Goal: Information Seeking & Learning: Learn about a topic

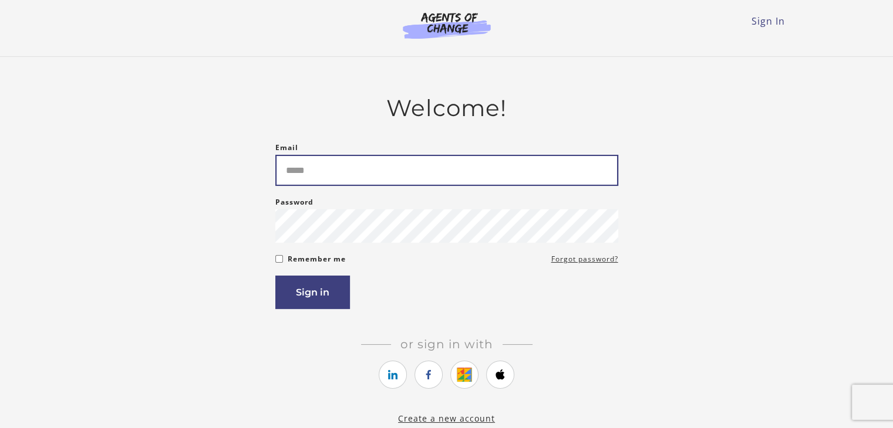
click at [308, 180] on input "Email" at bounding box center [446, 170] width 343 height 31
type input "**********"
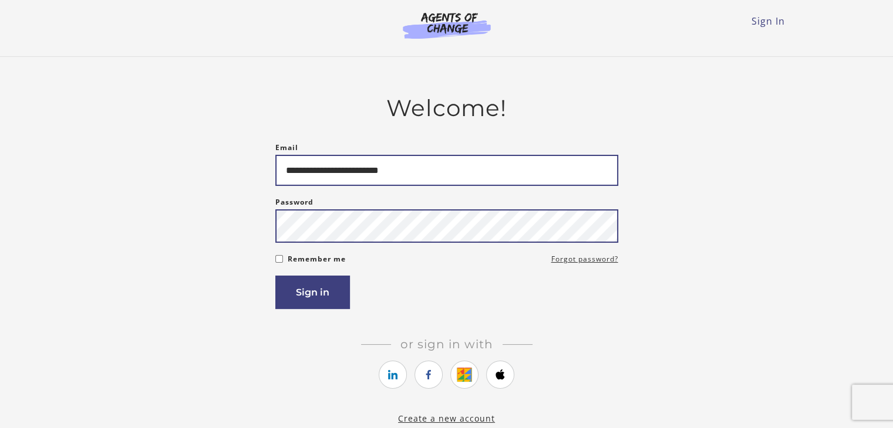
click at [275, 276] on button "Sign in" at bounding box center [312, 292] width 75 height 33
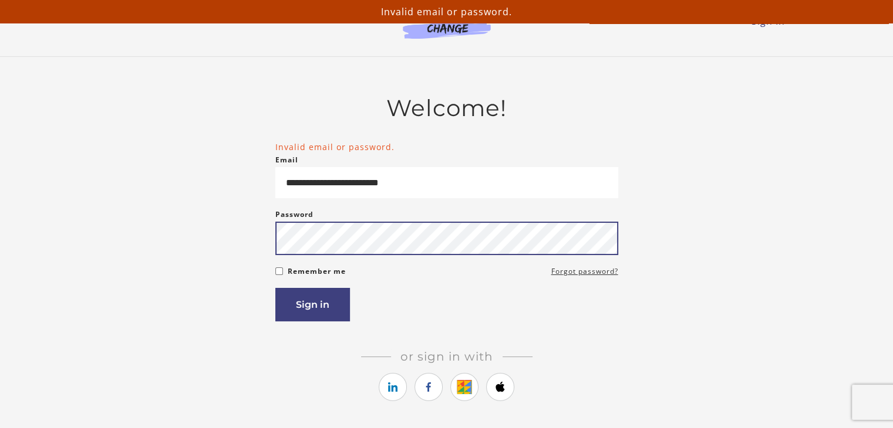
click at [275, 288] on button "Sign in" at bounding box center [312, 304] width 75 height 33
click at [208, 248] on div "**********" at bounding box center [447, 266] width 686 height 343
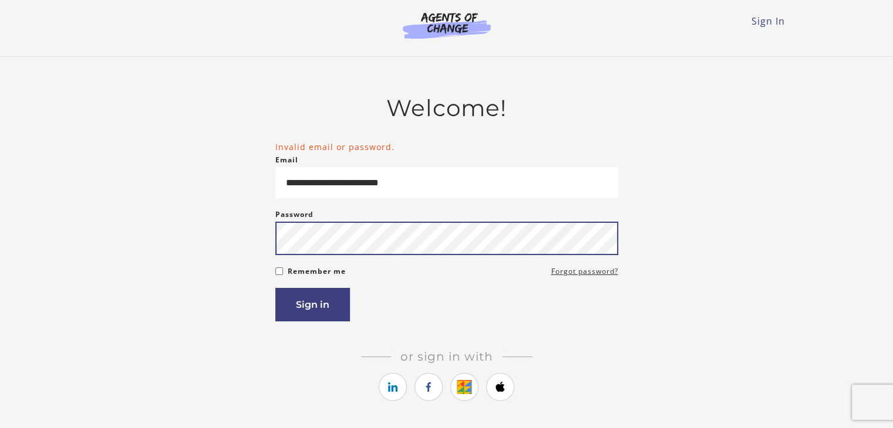
click at [275, 288] on button "Sign in" at bounding box center [312, 304] width 75 height 33
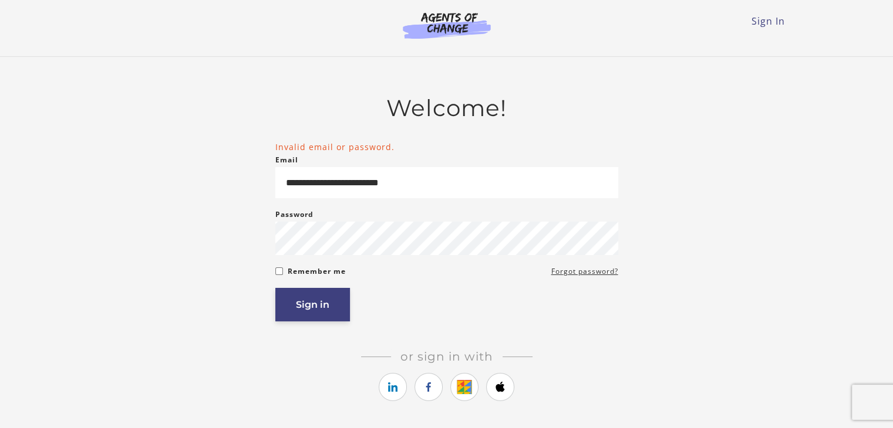
click at [323, 304] on button "Sign in" at bounding box center [312, 304] width 75 height 33
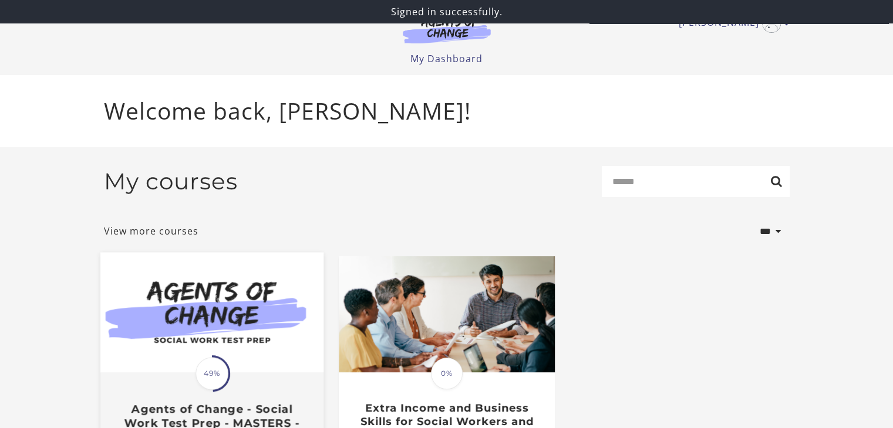
click at [238, 332] on img at bounding box center [211, 313] width 223 height 120
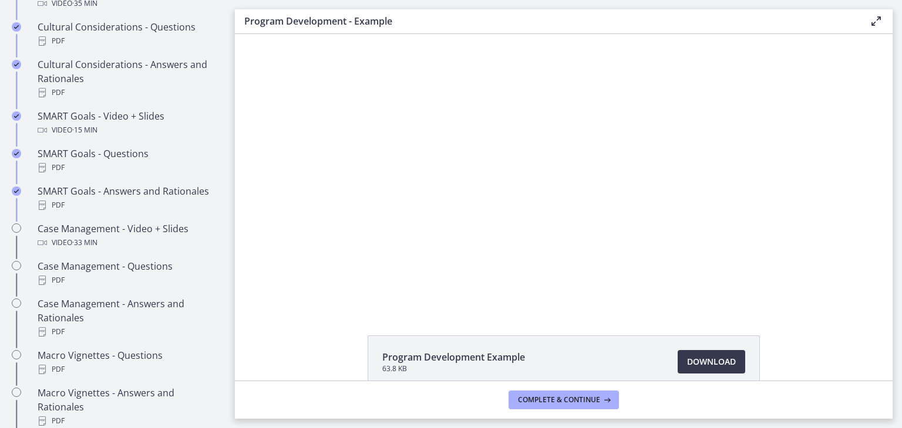
scroll to position [937, 0]
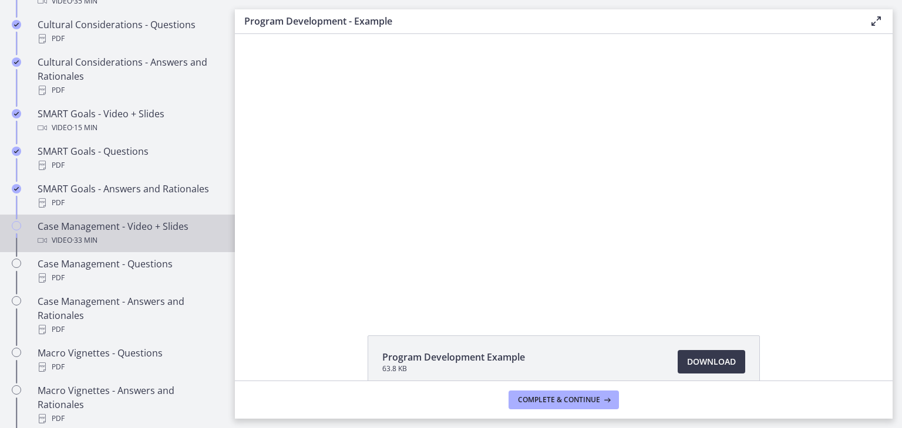
click at [90, 248] on span "· 33 min" at bounding box center [84, 241] width 25 height 14
click at [586, 201] on div at bounding box center [563, 171] width 488 height 275
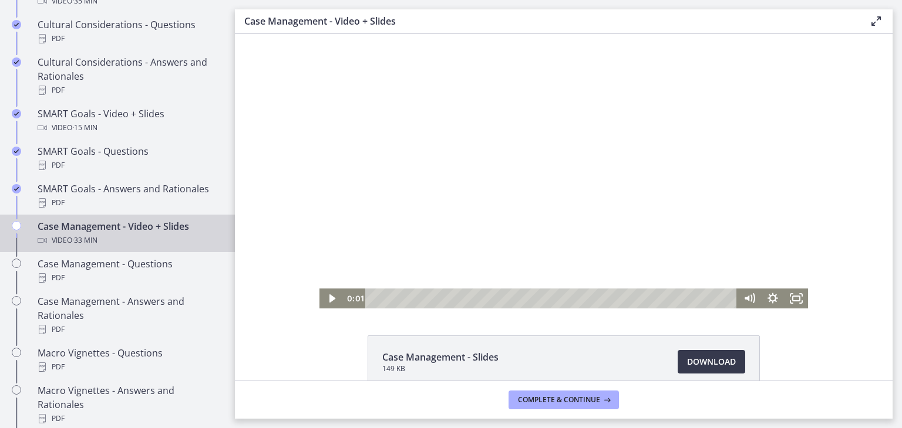
click at [552, 250] on div at bounding box center [563, 171] width 488 height 275
click at [794, 298] on icon "Fullscreen" at bounding box center [795, 299] width 23 height 20
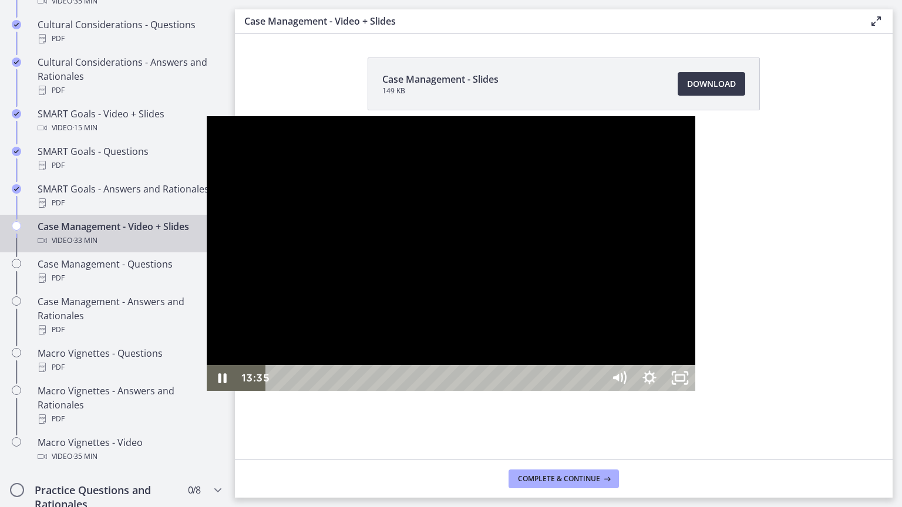
click at [517, 391] on div "13:31" at bounding box center [436, 378] width 319 height 26
click at [667, 394] on icon "Show settings menu" at bounding box center [649, 378] width 36 height 31
click at [695, 290] on div at bounding box center [451, 253] width 488 height 275
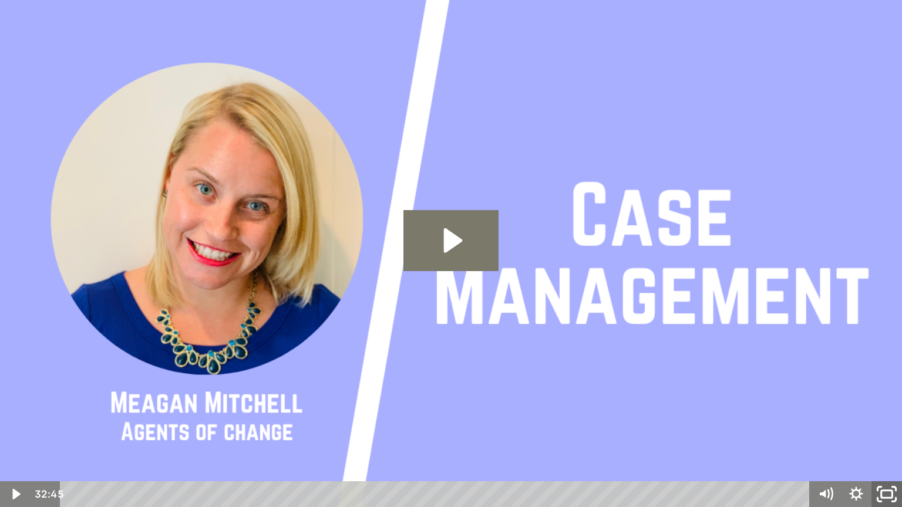
click at [876, 428] on icon "Fullscreen" at bounding box center [886, 494] width 36 height 31
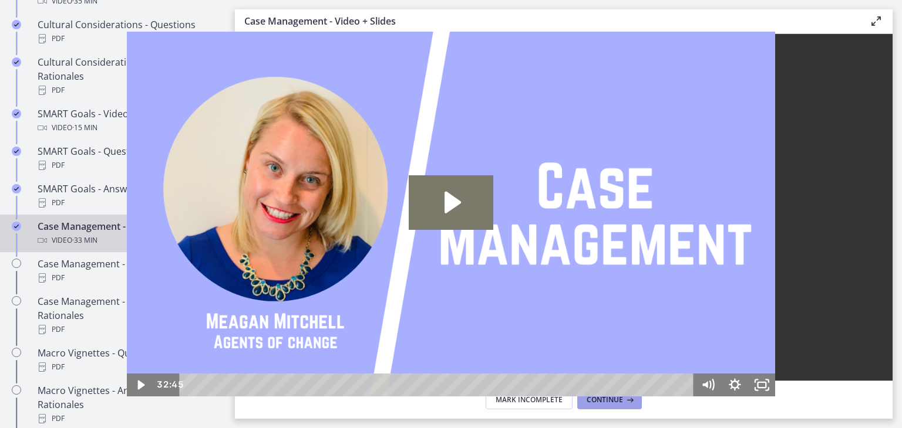
click at [602, 402] on span "Continue" at bounding box center [604, 400] width 36 height 9
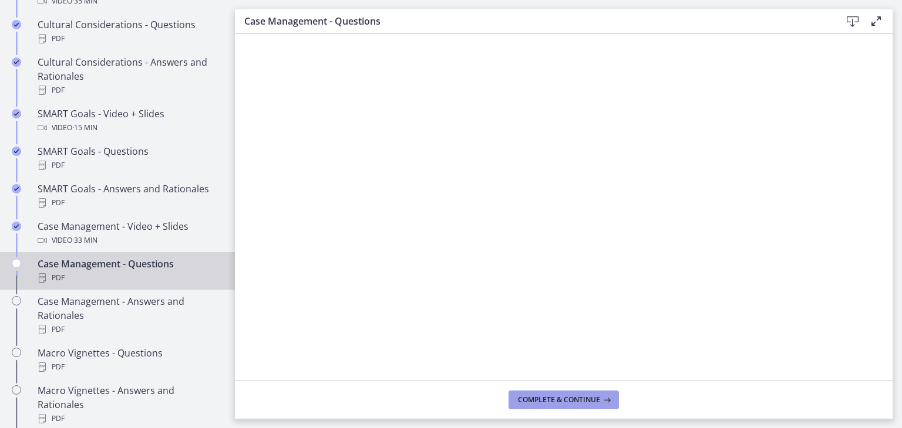
click at [584, 401] on span "Complete & continue" at bounding box center [559, 400] width 82 height 9
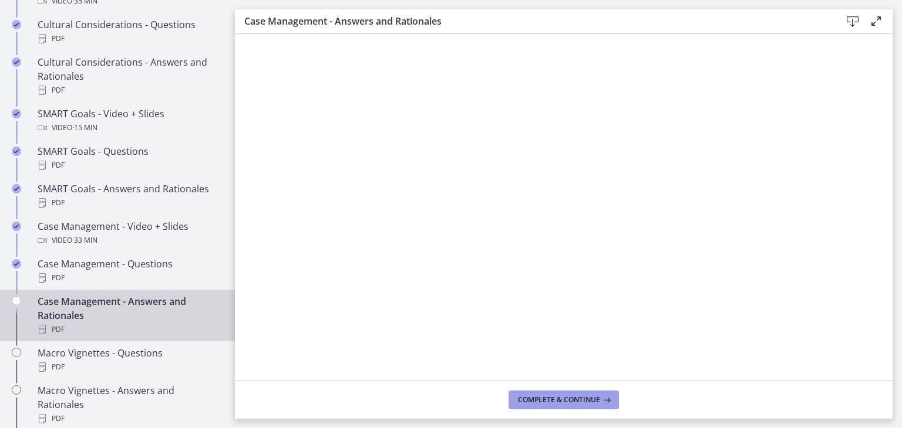
click at [573, 402] on span "Complete & continue" at bounding box center [559, 400] width 82 height 9
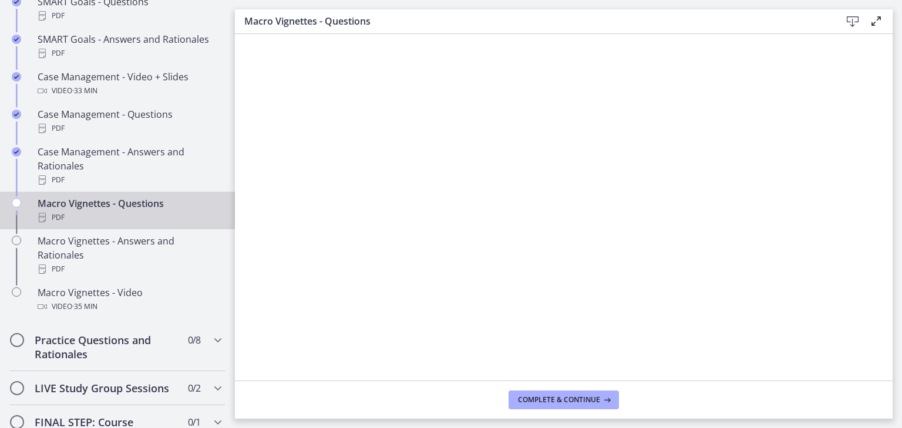
scroll to position [1101, 0]
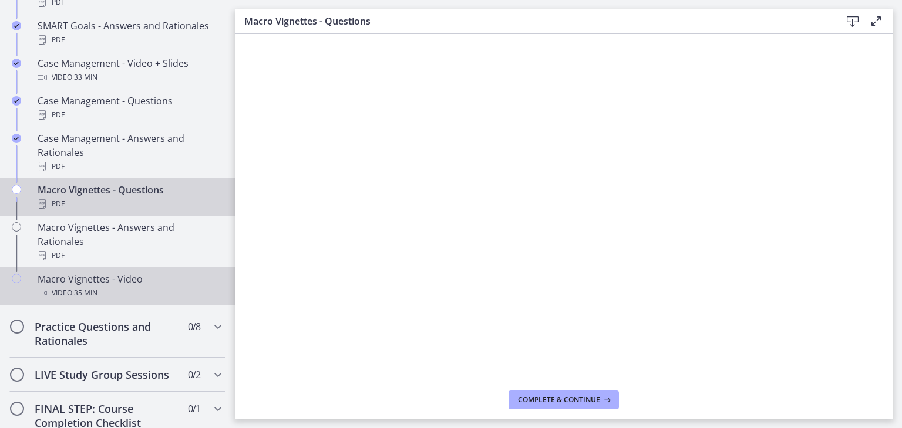
click at [96, 301] on span "· 35 min" at bounding box center [84, 293] width 25 height 14
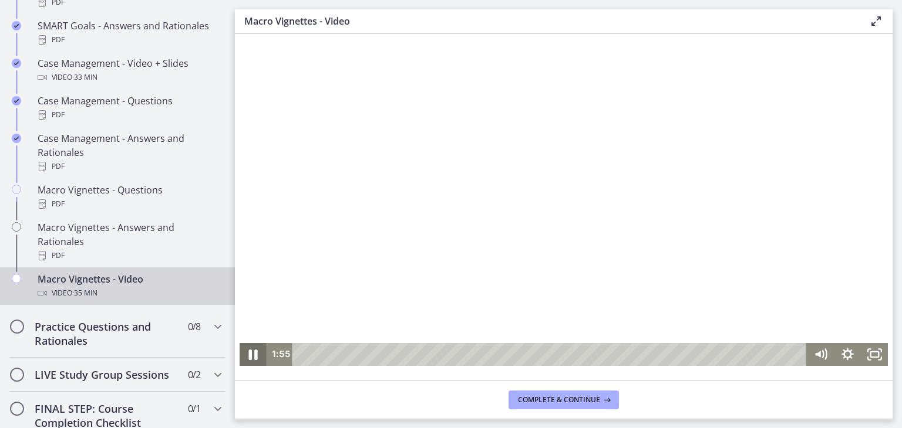
click at [251, 353] on icon "Pause" at bounding box center [253, 355] width 9 height 11
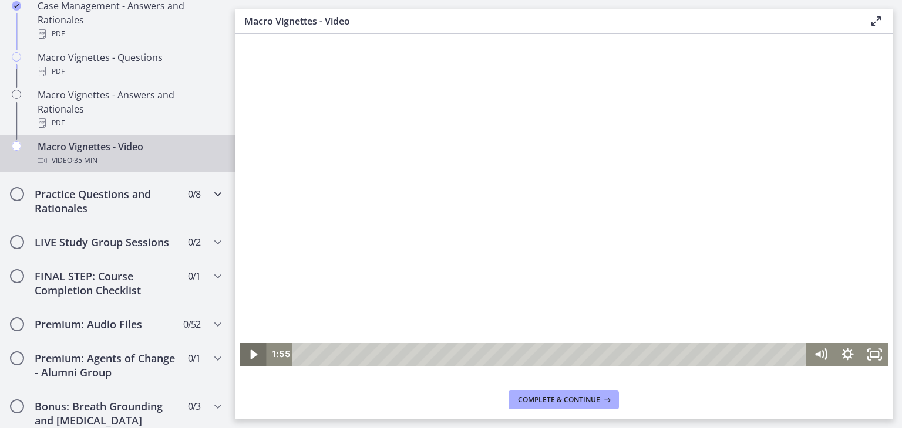
click at [207, 215] on div "Practice Questions and Rationales 0 / 8 Completed" at bounding box center [117, 201] width 216 height 48
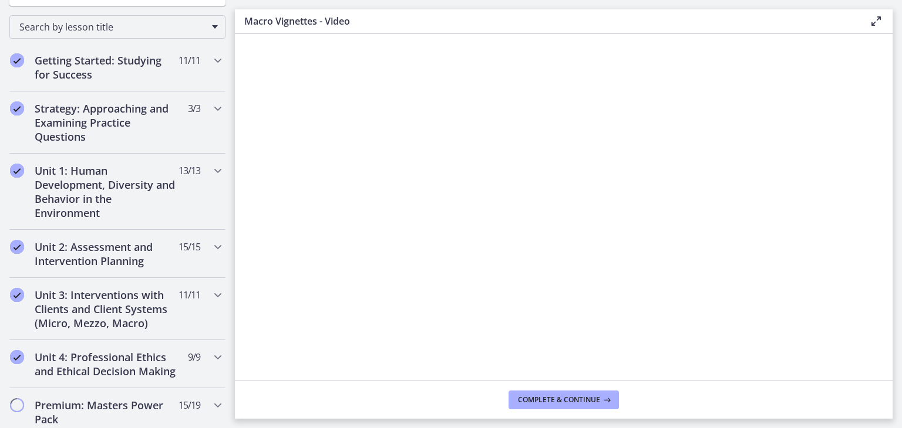
scroll to position [181, 0]
click at [202, 191] on div "Unit 1: Human Development, Diversity and Behavior in the Environment 13 / 13 Co…" at bounding box center [117, 191] width 216 height 76
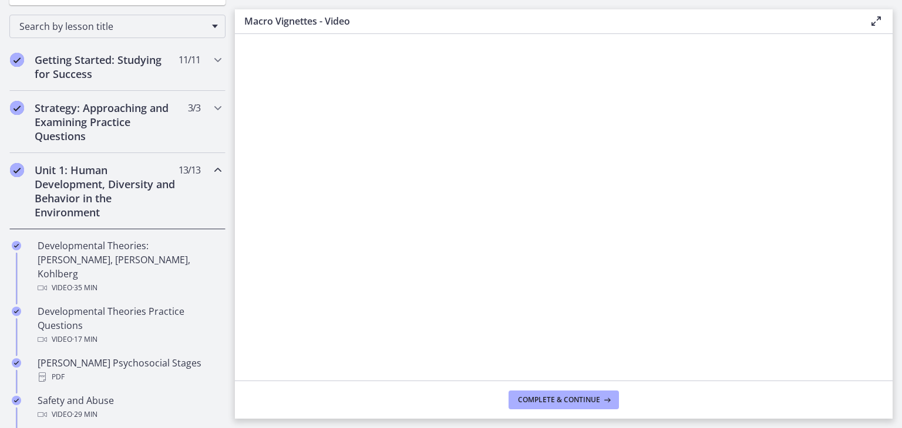
click at [193, 173] on div "Unit 1: Human Development, Diversity and Behavior in the Environment 13 / 13 Co…" at bounding box center [117, 191] width 216 height 76
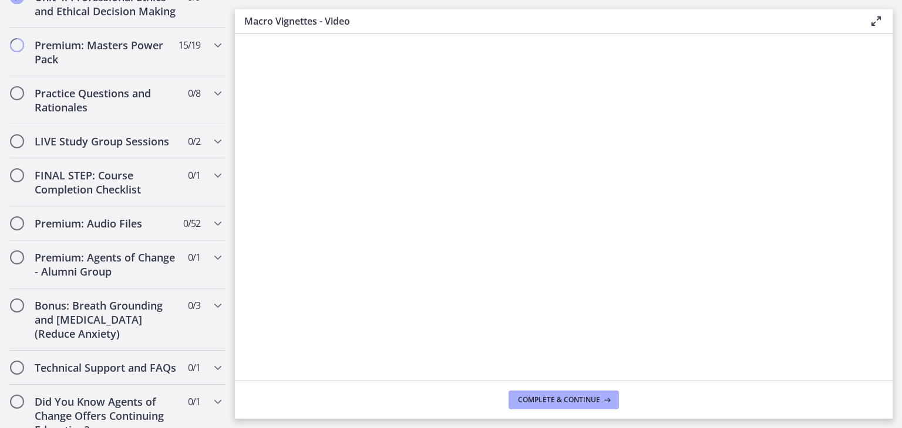
scroll to position [584, 0]
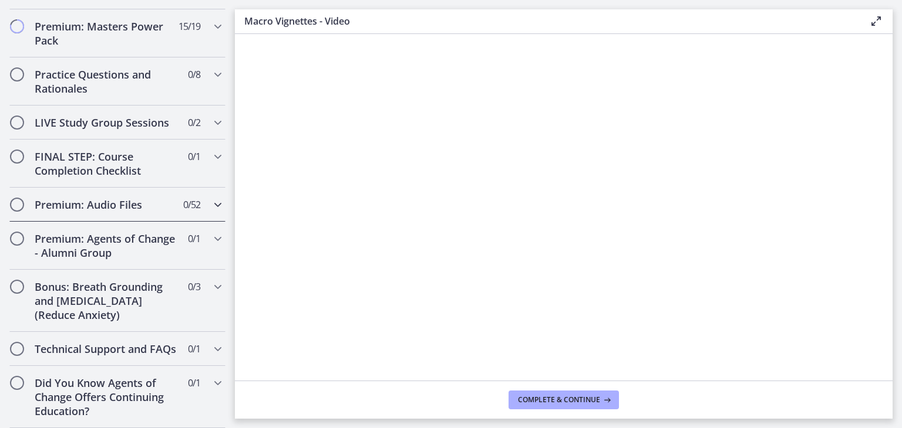
click at [197, 195] on div "Premium: Audio Files 0 / 52 Completed" at bounding box center [117, 205] width 216 height 34
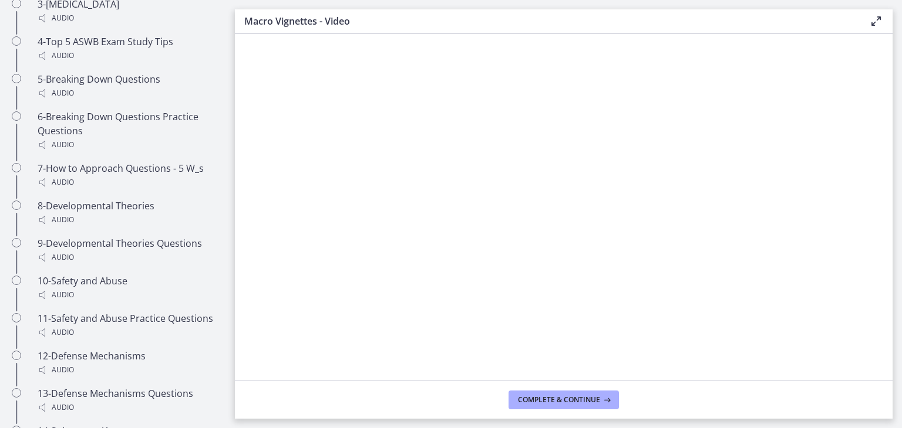
scroll to position [873, 0]
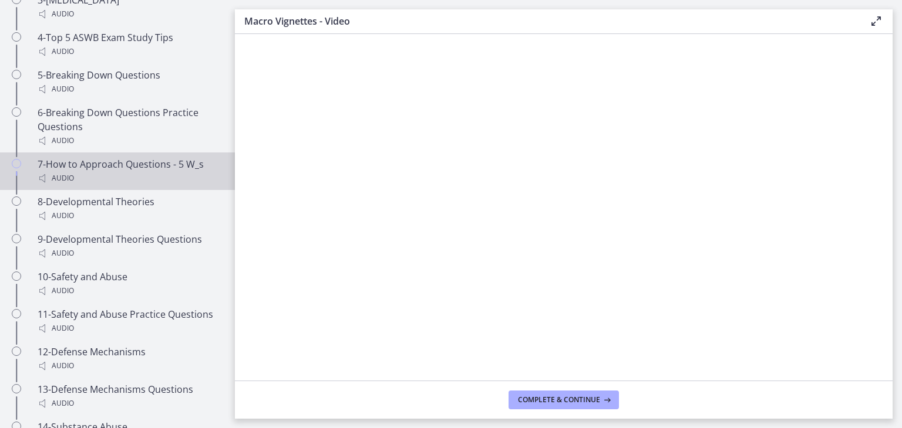
click at [140, 181] on div "7-How to Approach Questions - 5 W_s Audio" at bounding box center [129, 171] width 183 height 28
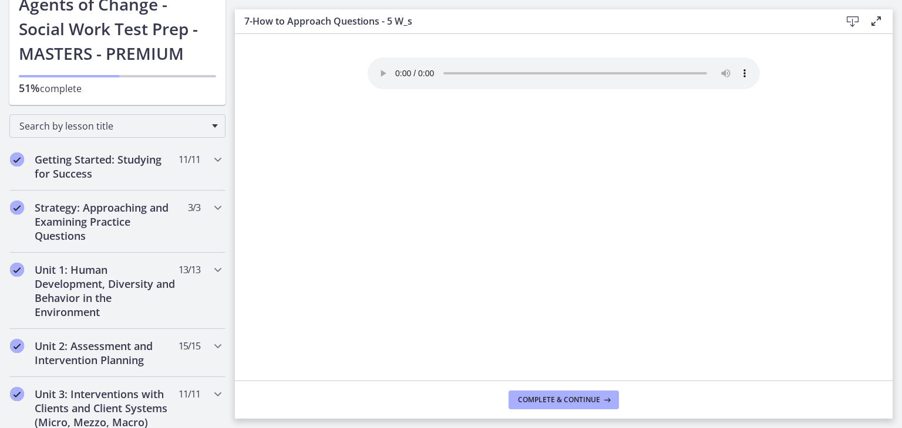
scroll to position [86, 0]
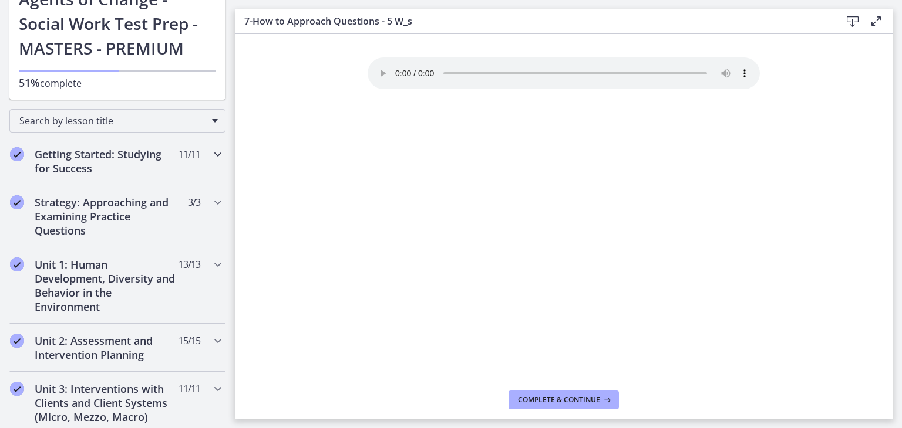
click at [211, 153] on icon "Chapters" at bounding box center [218, 154] width 14 height 14
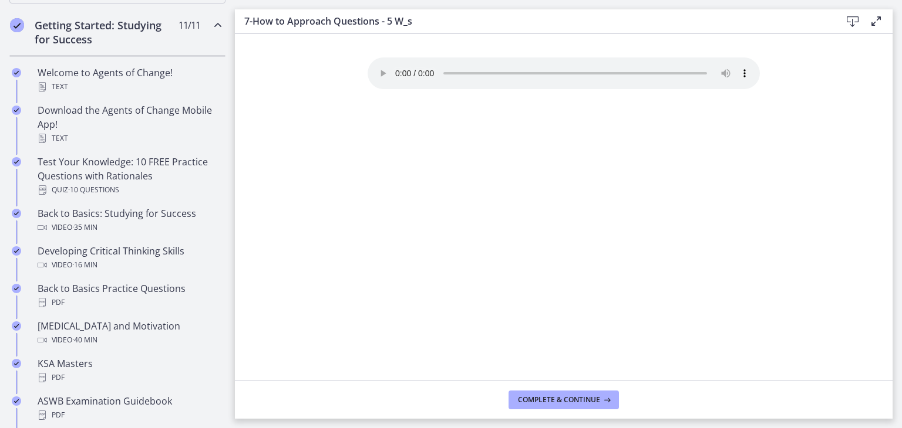
scroll to position [216, 0]
click at [209, 32] on div "Getting Started: Studying for Success 11 / 11 Completed" at bounding box center [117, 32] width 216 height 48
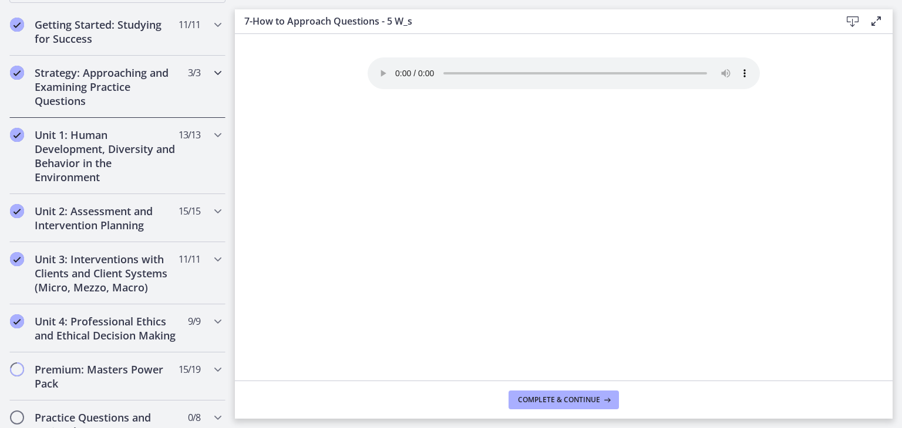
click at [195, 76] on div "Strategy: Approaching and Examining Practice Questions 3 / 3 Completed" at bounding box center [117, 87] width 216 height 62
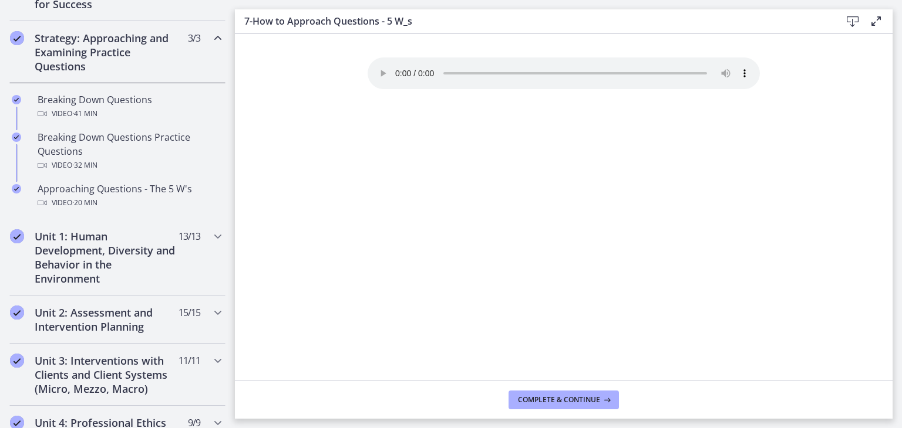
scroll to position [254, 0]
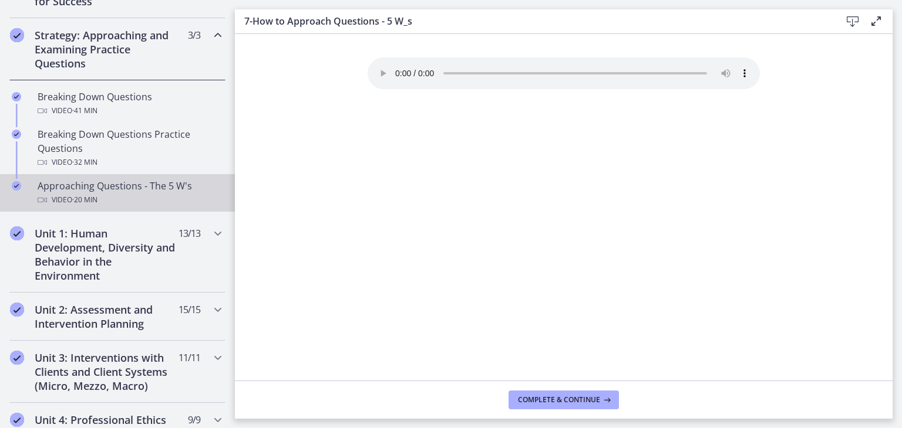
click at [143, 188] on div "Approaching Questions - The 5 W's Video · 20 min" at bounding box center [129, 193] width 183 height 28
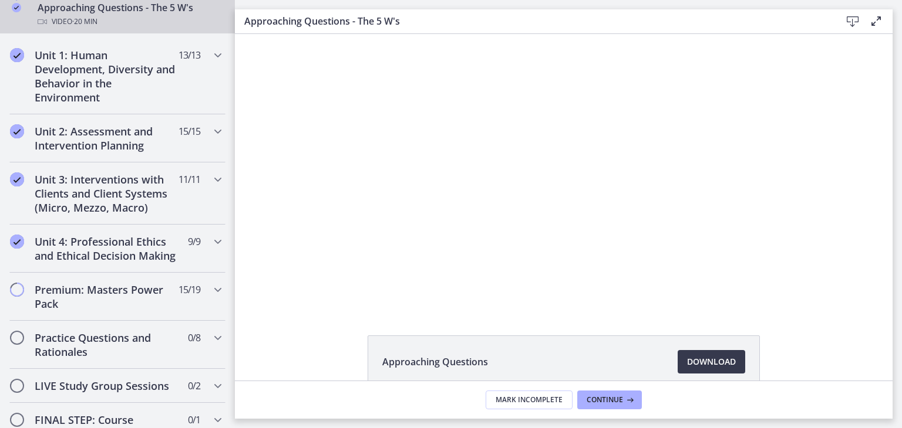
scroll to position [441, 0]
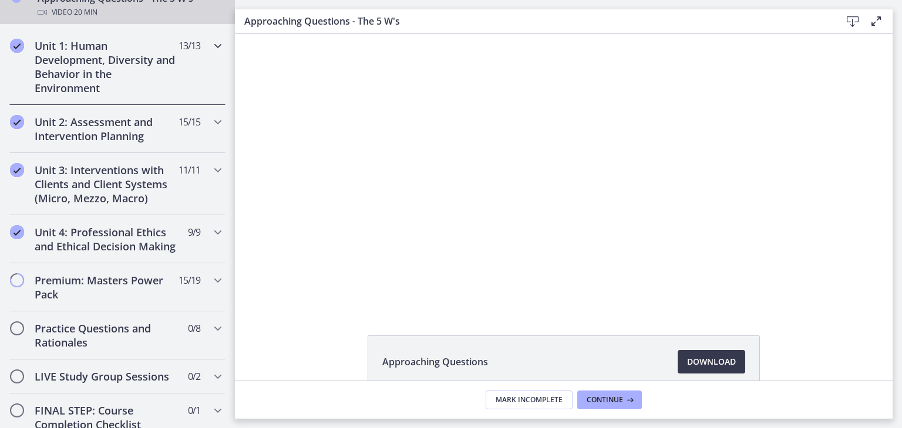
click at [190, 39] on span "13 / 13 Completed" at bounding box center [189, 46] width 22 height 14
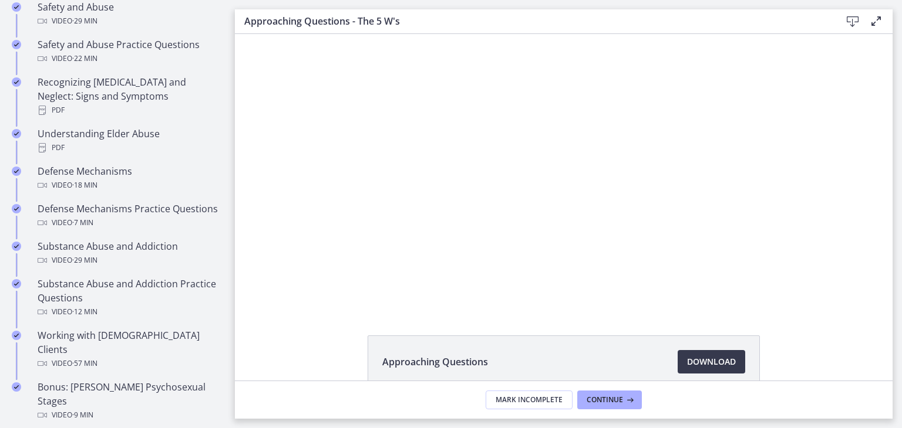
scroll to position [576, 0]
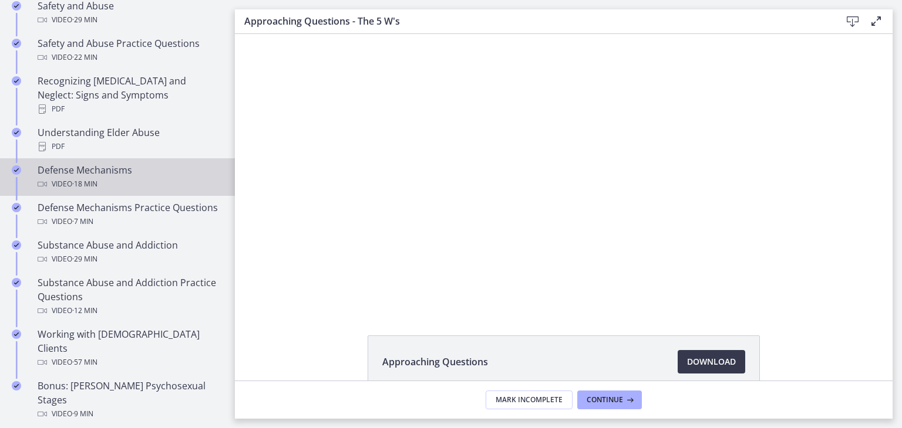
click at [94, 177] on span "· 18 min" at bounding box center [84, 184] width 25 height 14
click at [694, 215] on div at bounding box center [563, 171] width 488 height 275
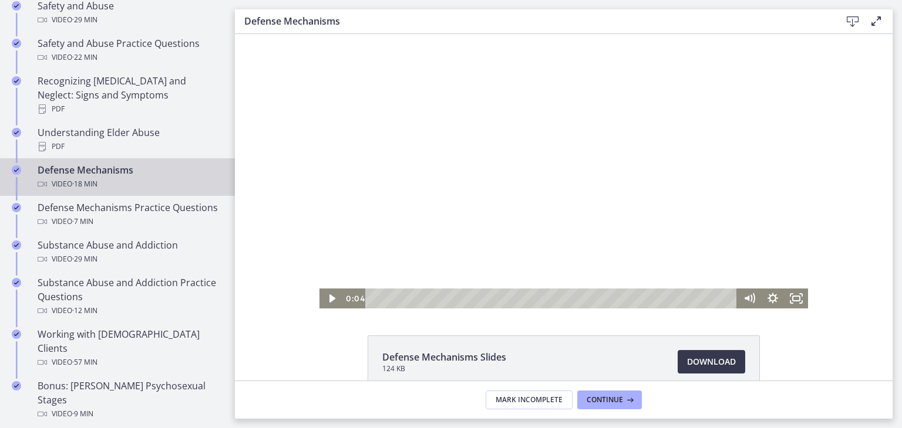
click at [787, 302] on icon "Fullscreen" at bounding box center [795, 299] width 23 height 20
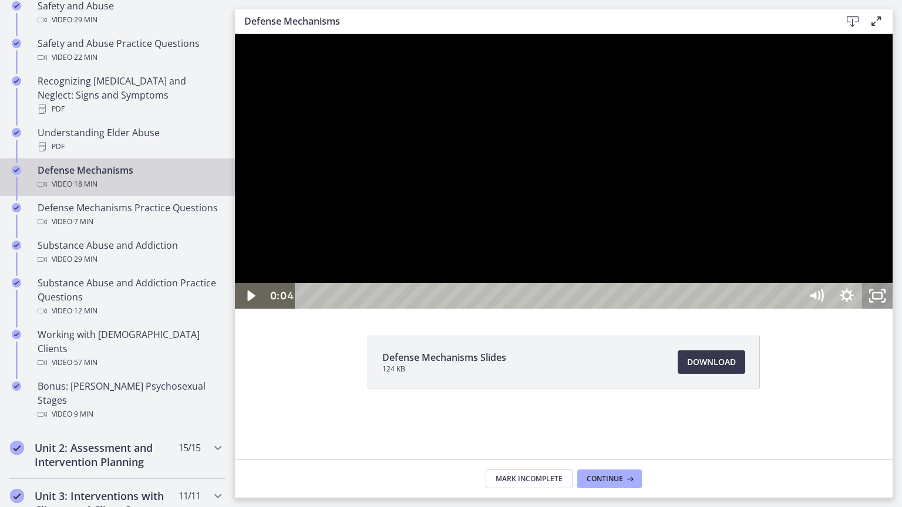
click at [625, 291] on div at bounding box center [563, 171] width 657 height 275
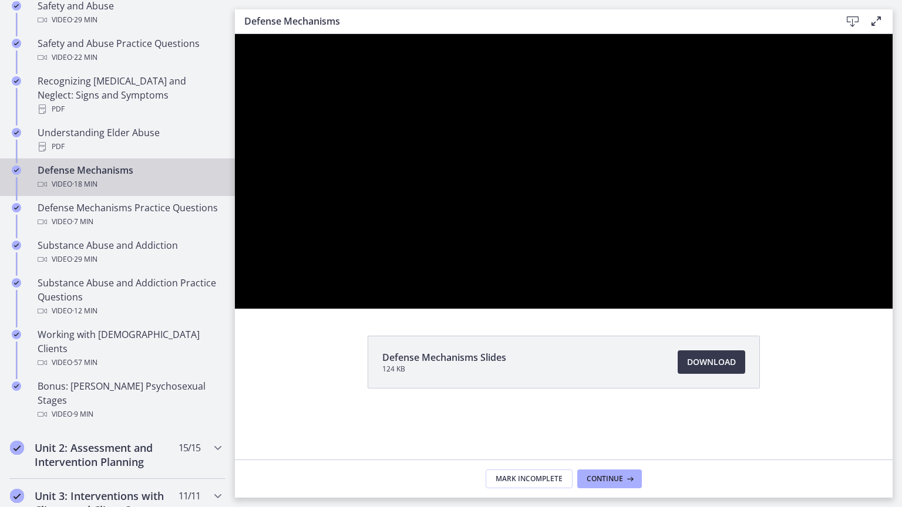
click at [615, 299] on div at bounding box center [563, 171] width 657 height 275
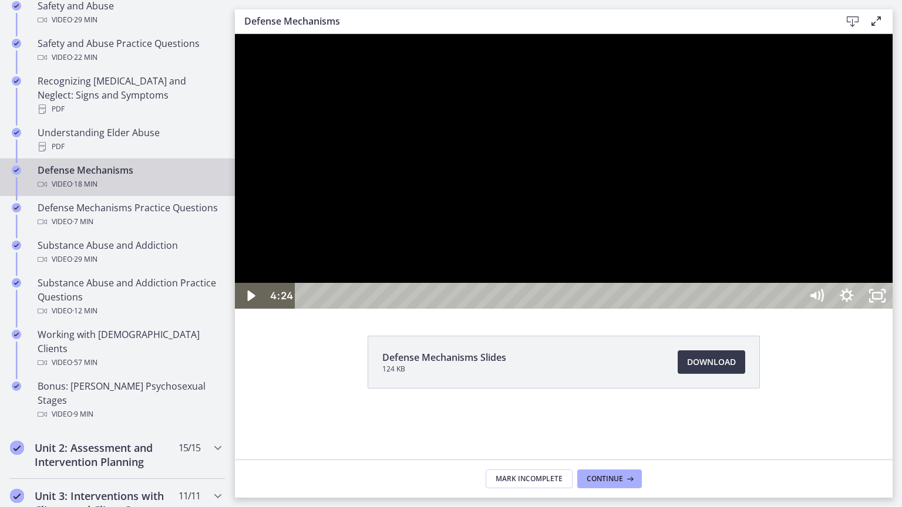
click at [606, 301] on div at bounding box center [563, 171] width 657 height 275
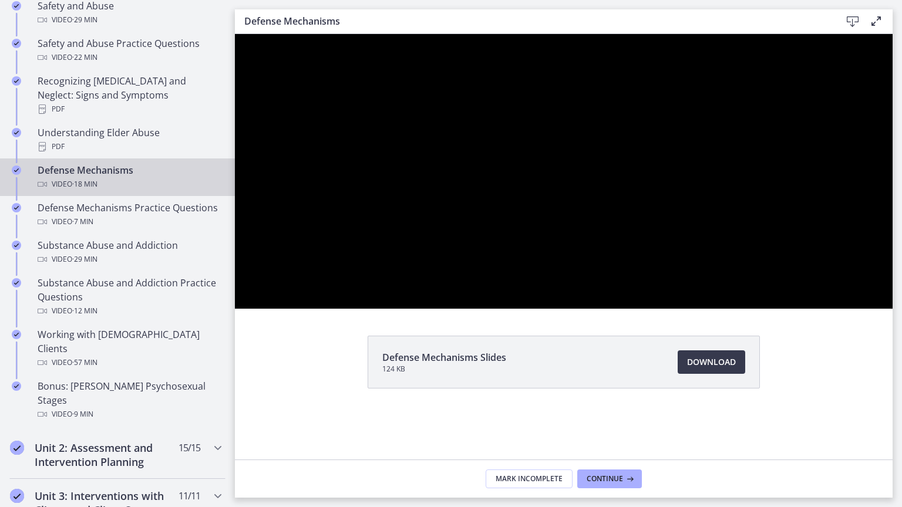
click at [666, 276] on div at bounding box center [563, 171] width 657 height 275
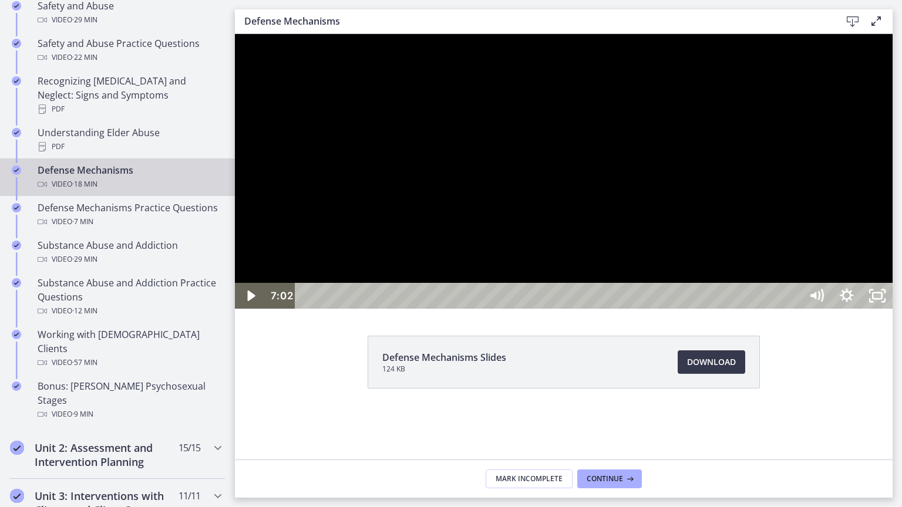
click at [617, 293] on div at bounding box center [563, 171] width 657 height 275
click at [892, 230] on div at bounding box center [563, 171] width 657 height 275
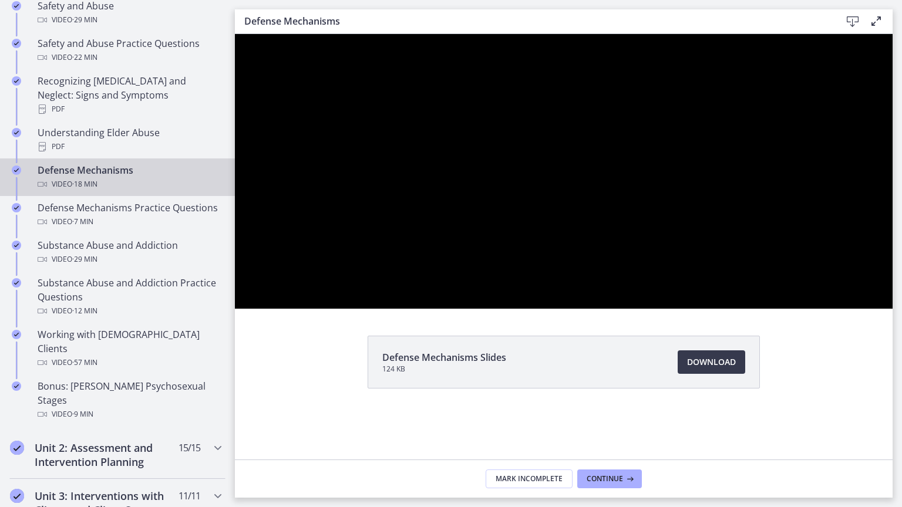
click at [892, 230] on div at bounding box center [563, 171] width 657 height 275
click at [596, 302] on div at bounding box center [563, 171] width 657 height 275
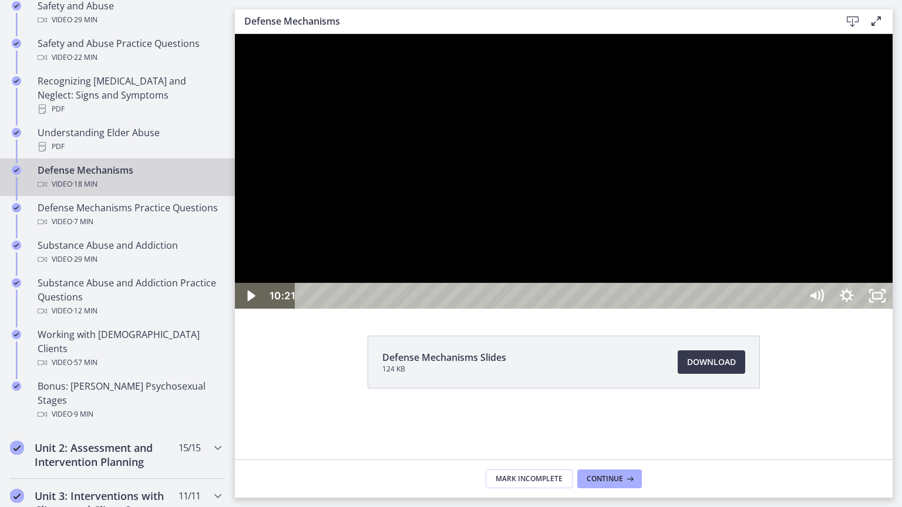
click at [892, 230] on div at bounding box center [563, 171] width 657 height 275
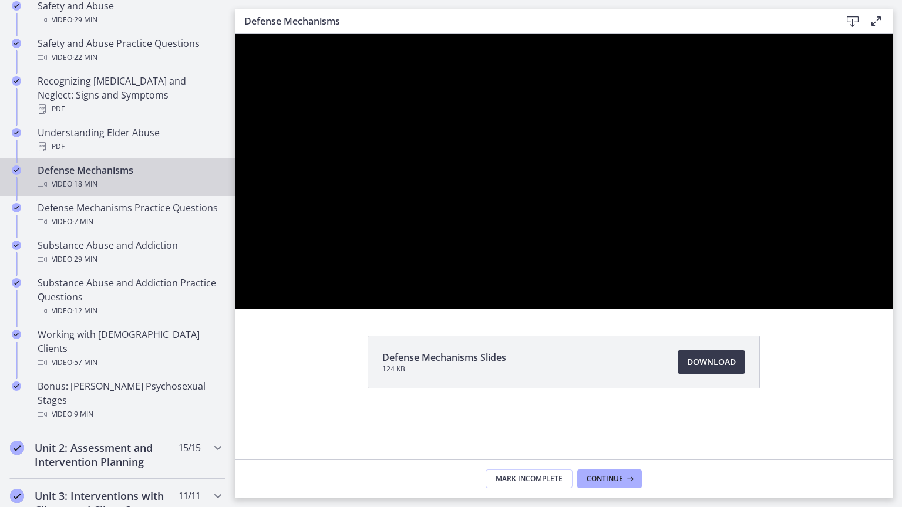
click at [892, 230] on div at bounding box center [563, 171] width 657 height 275
